Goal: Navigation & Orientation: Understand site structure

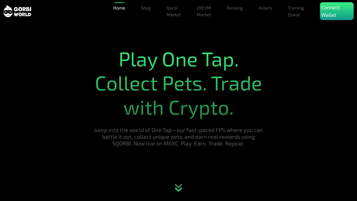
click at [0, 0] on nav "Home Shop Qorbi Market ZKEVM Market Ranking Assets Assets Bundles Forge Burn Eg…" at bounding box center [178, 11] width 357 height 22
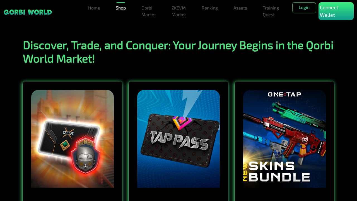
click at [0, 0] on nav "Home Shop Qorbi Market ZKEVM Market Ranking Assets Assets Bundles Forge Burn Eg…" at bounding box center [178, 11] width 357 height 22
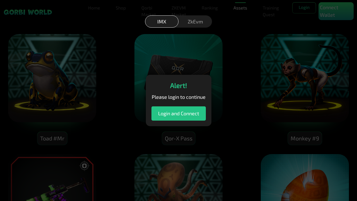
click at [0, 0] on div "Alert! Please login to continue Login and Connect" at bounding box center [178, 100] width 357 height 201
